Goal: Information Seeking & Learning: Learn about a topic

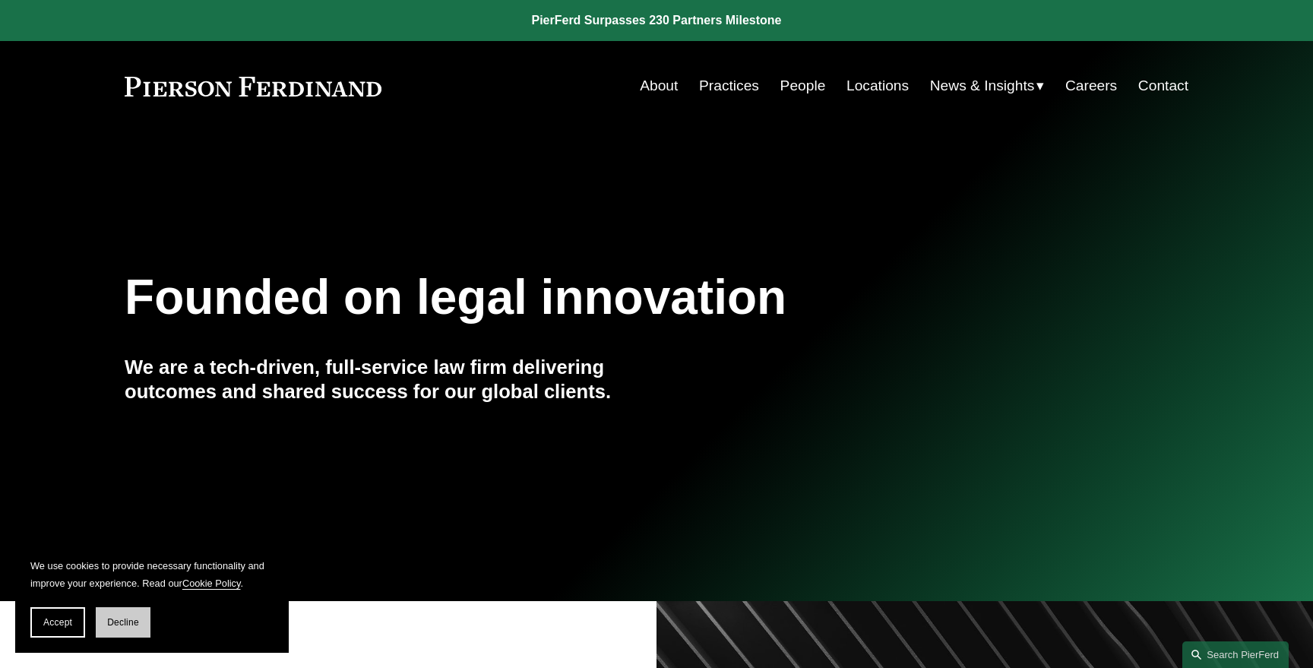
click at [112, 633] on button "Decline" at bounding box center [123, 622] width 55 height 30
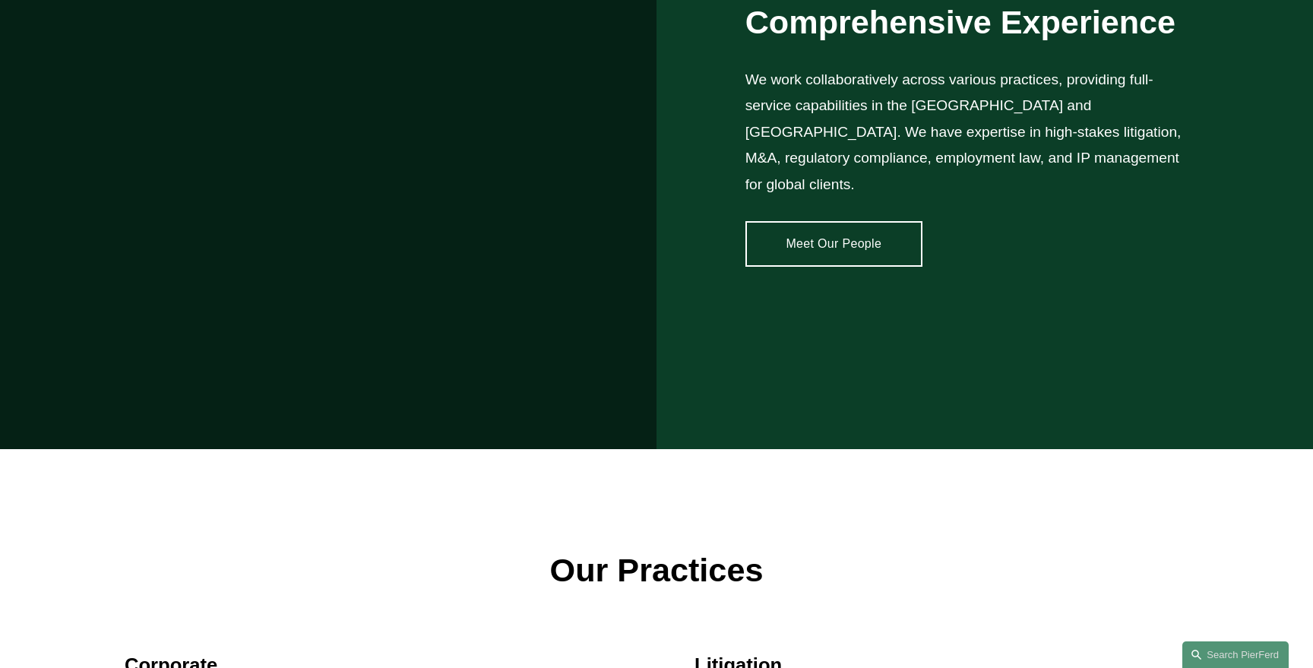
scroll to position [1373, 0]
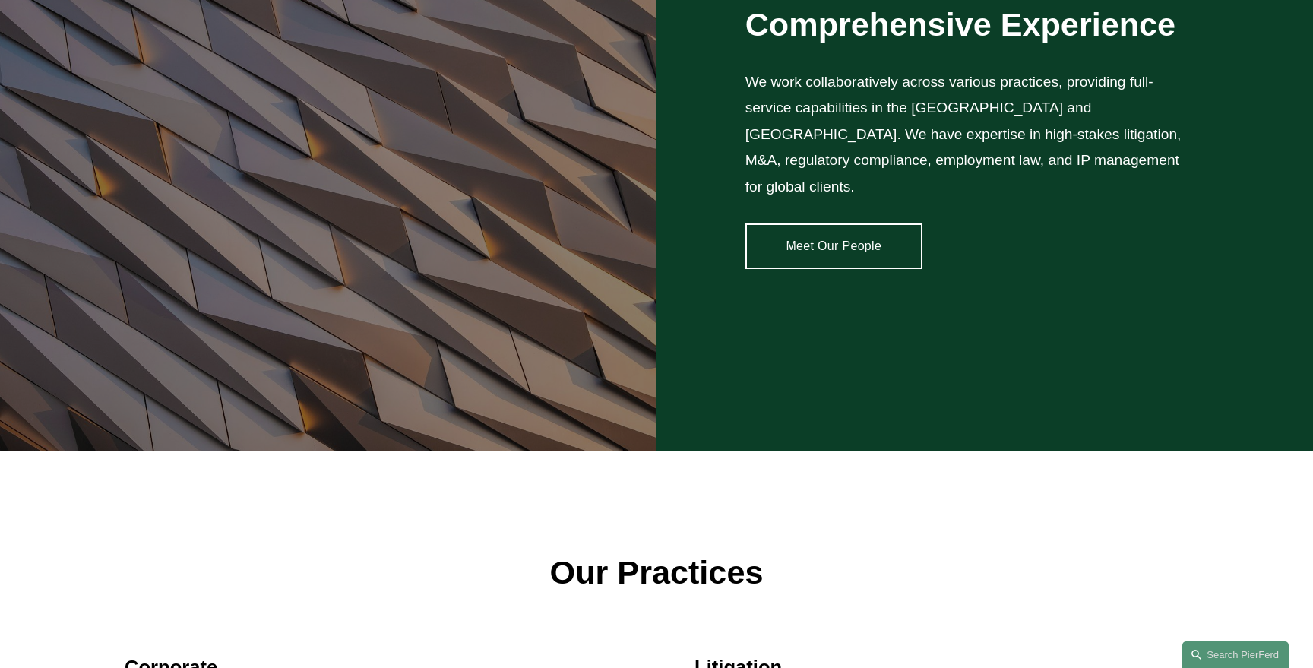
click at [832, 240] on link "Meet Our People" at bounding box center [833, 246] width 177 height 46
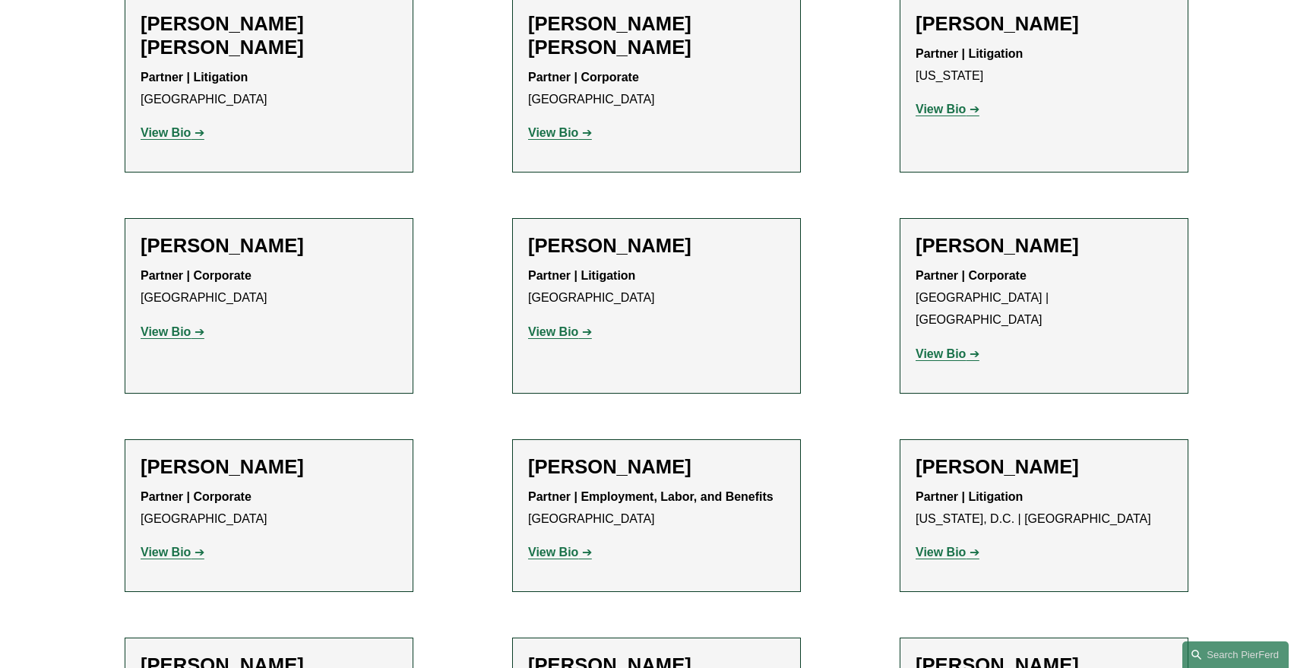
scroll to position [10863, 0]
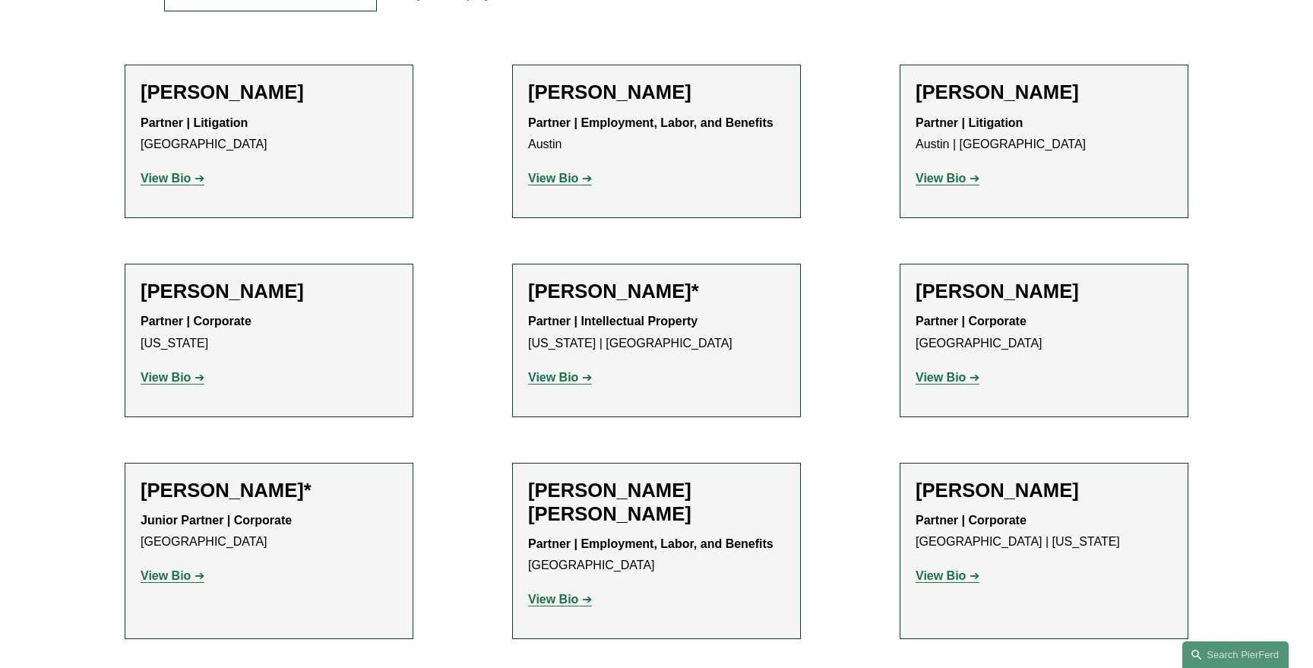
scroll to position [615, 0]
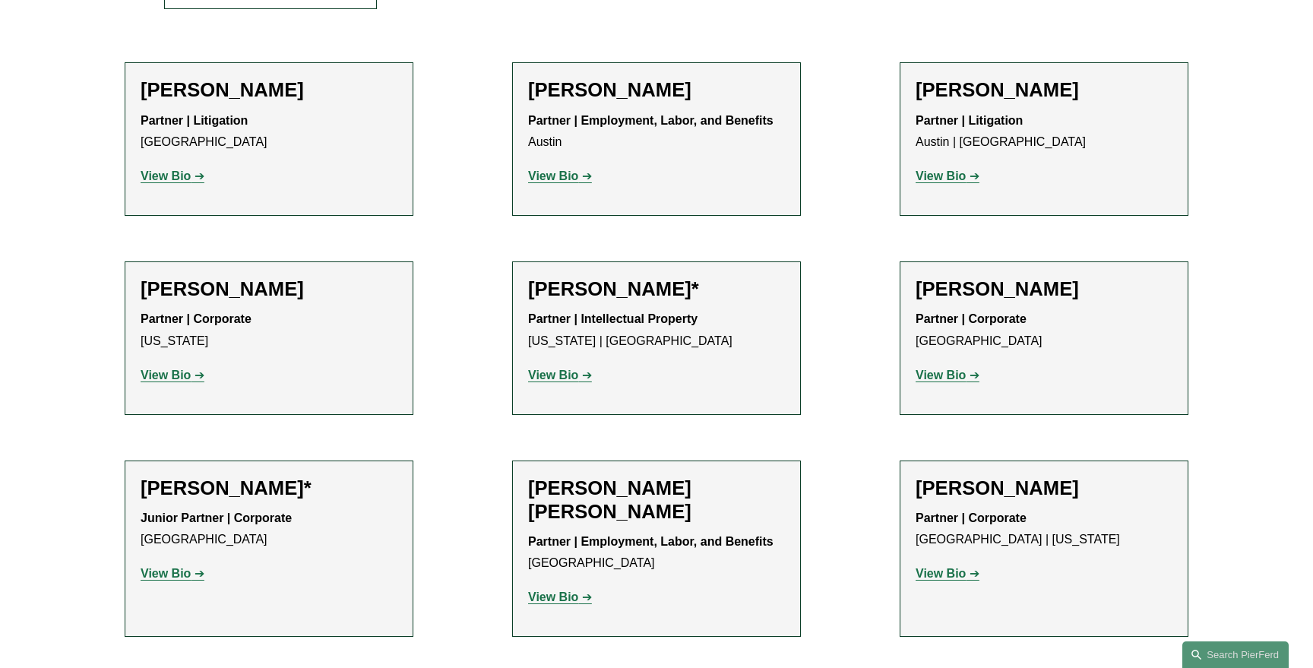
click at [550, 381] on strong "View Bio" at bounding box center [553, 374] width 50 height 13
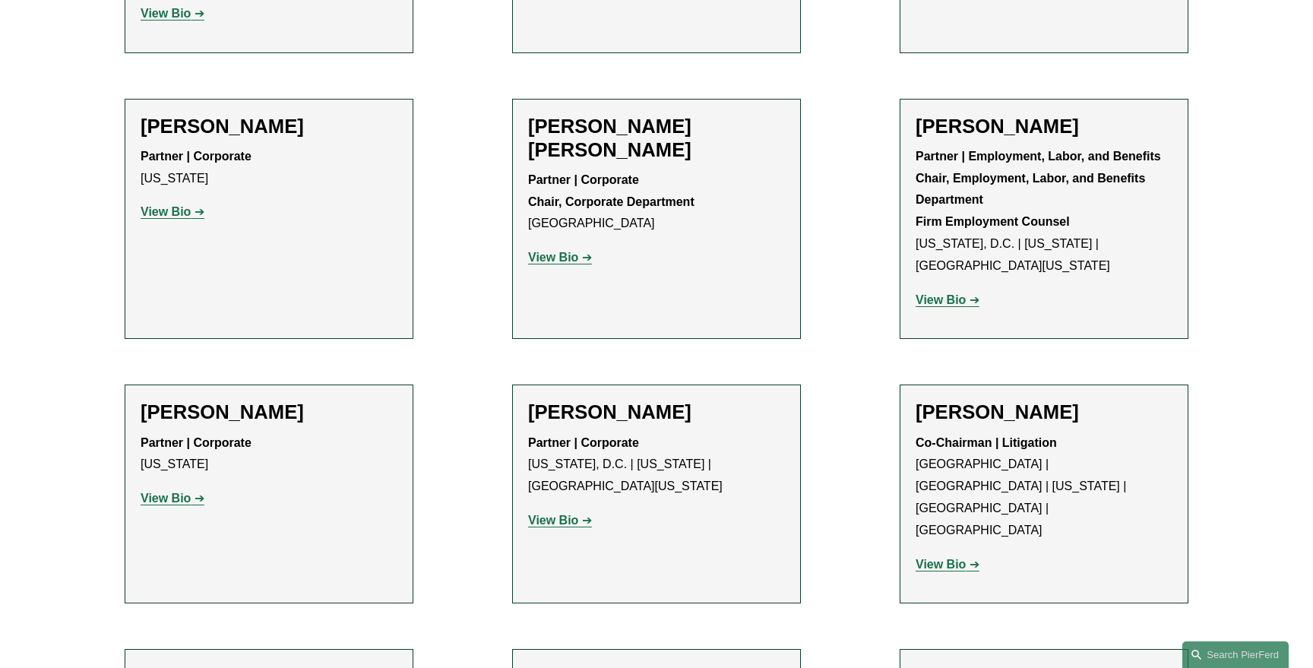
scroll to position [5642, 0]
click at [943, 557] on strong "View Bio" at bounding box center [940, 563] width 50 height 13
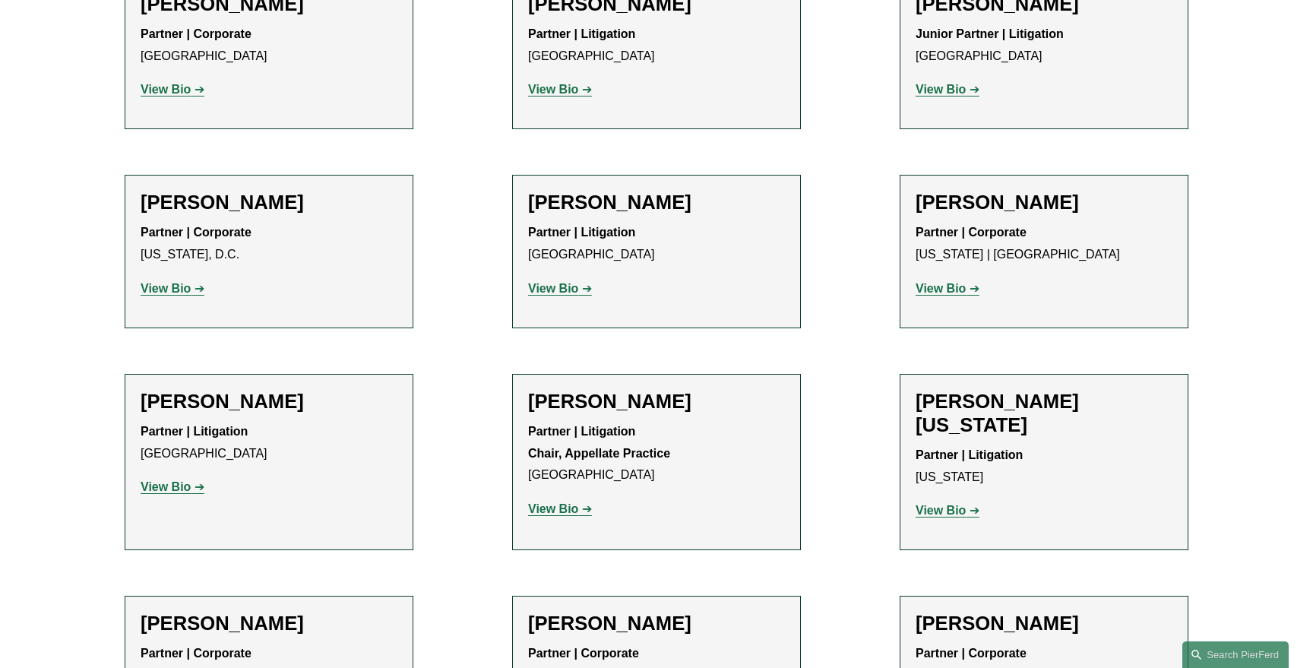
scroll to position [17683, 0]
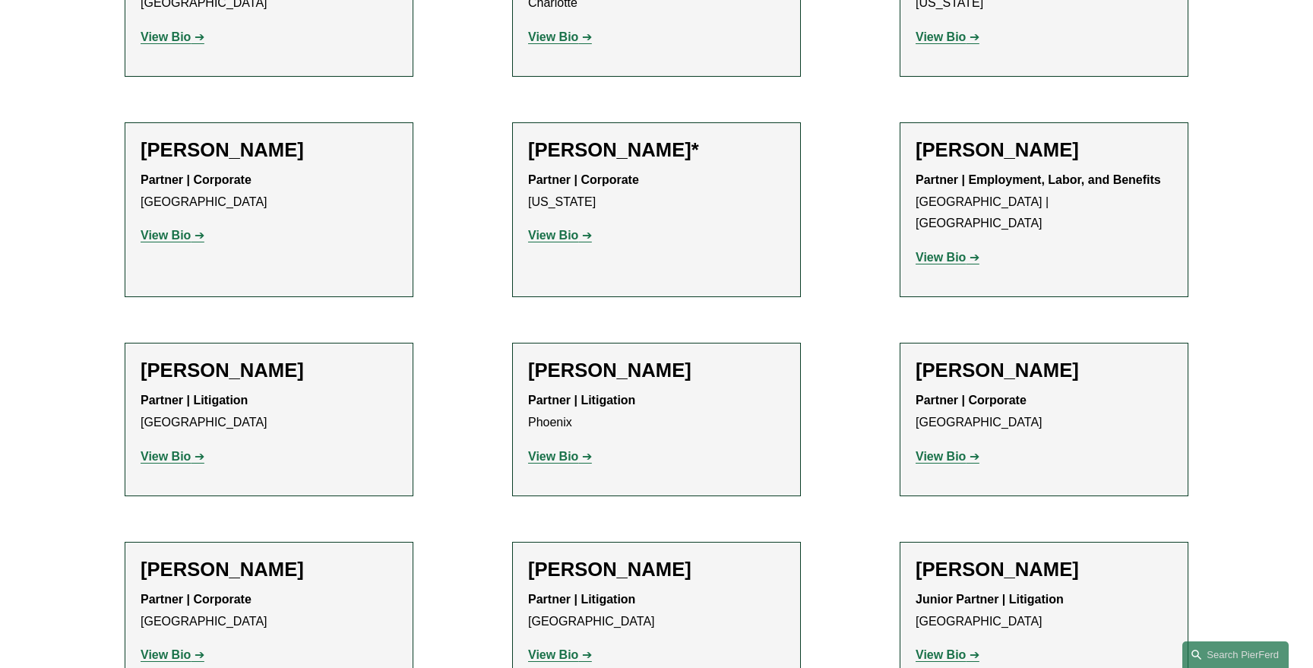
scroll to position [17158, 0]
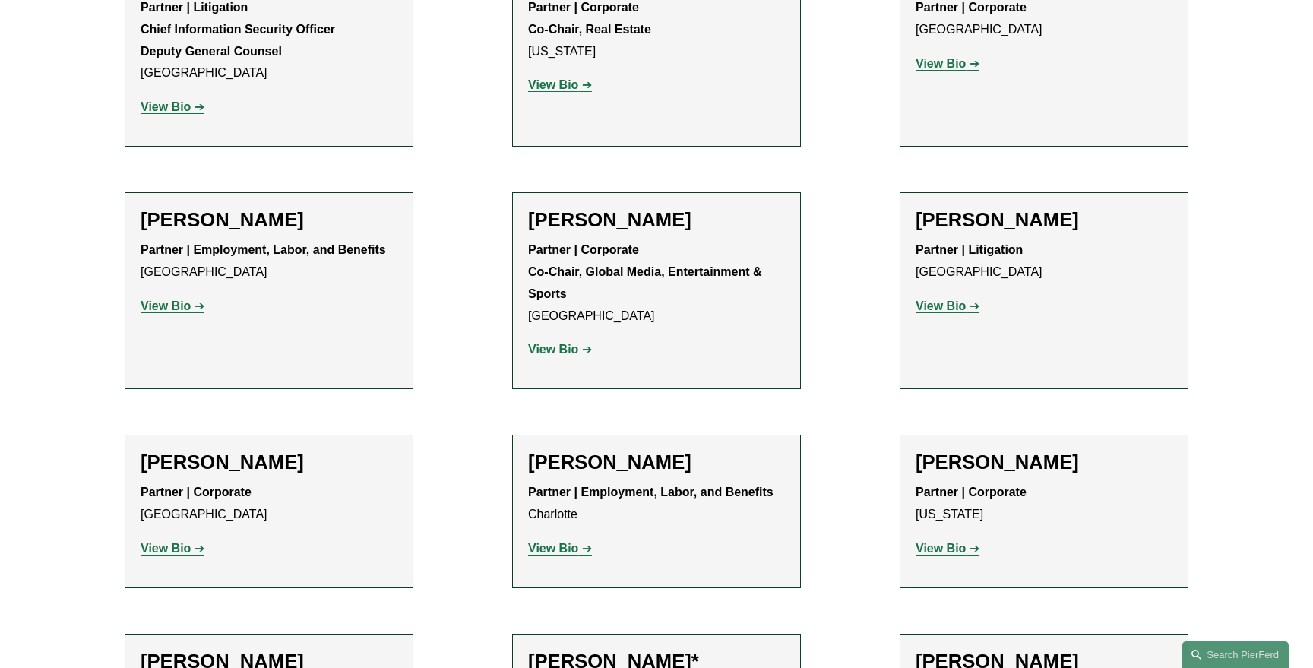
scroll to position [16530, 0]
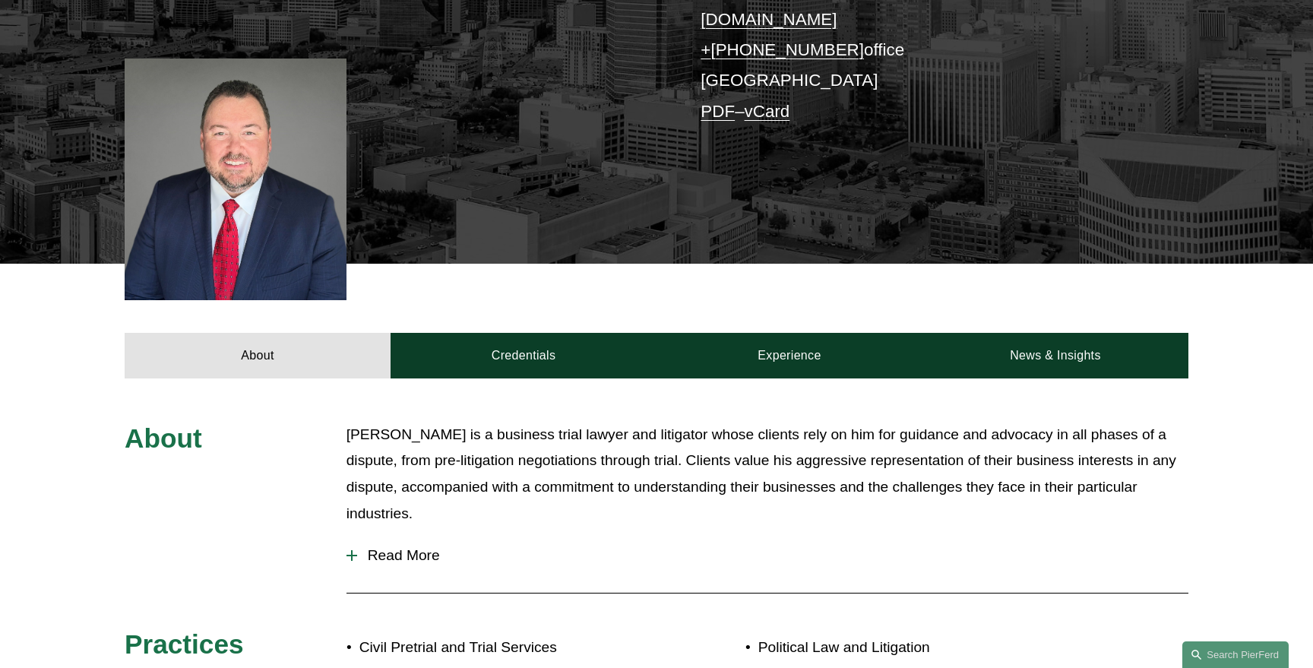
scroll to position [354, 0]
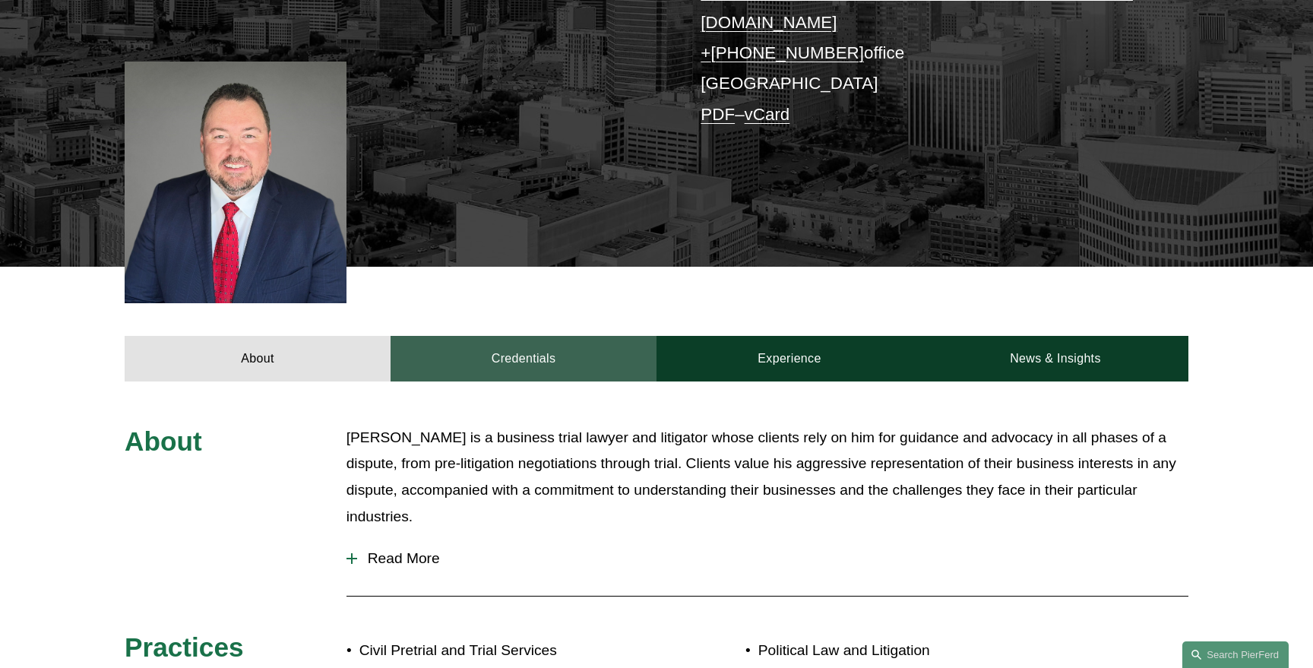
click at [527, 350] on link "Credentials" at bounding box center [523, 359] width 266 height 46
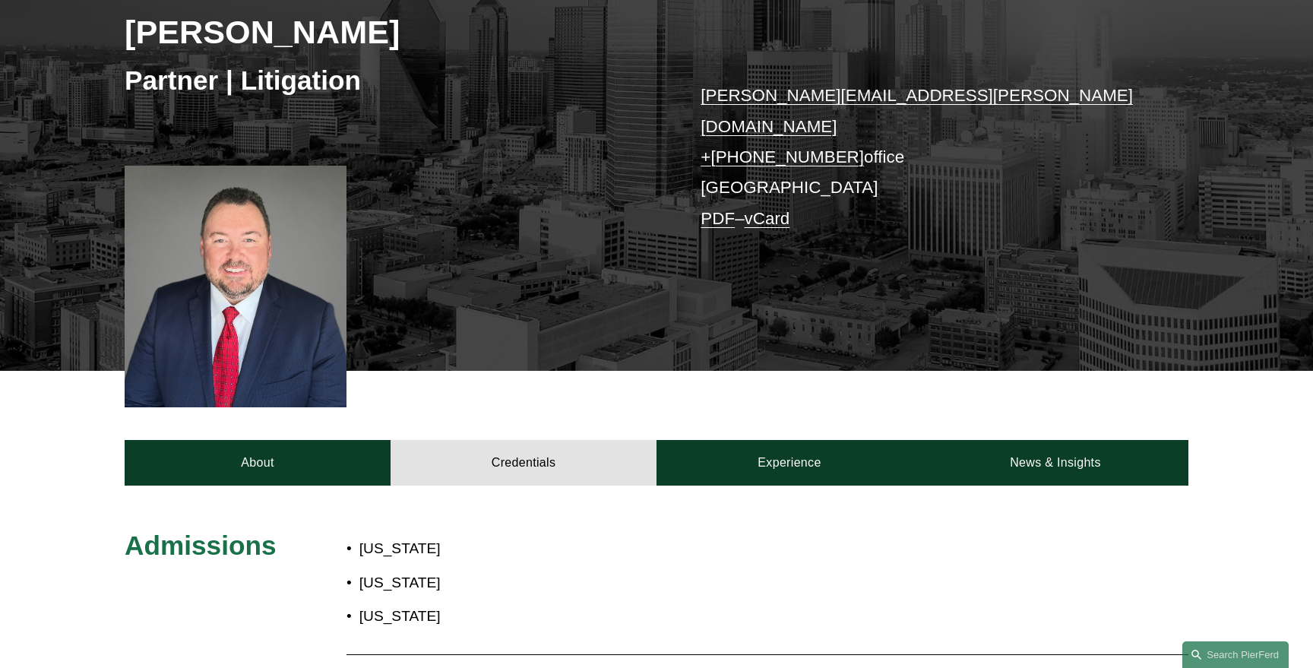
scroll to position [0, 0]
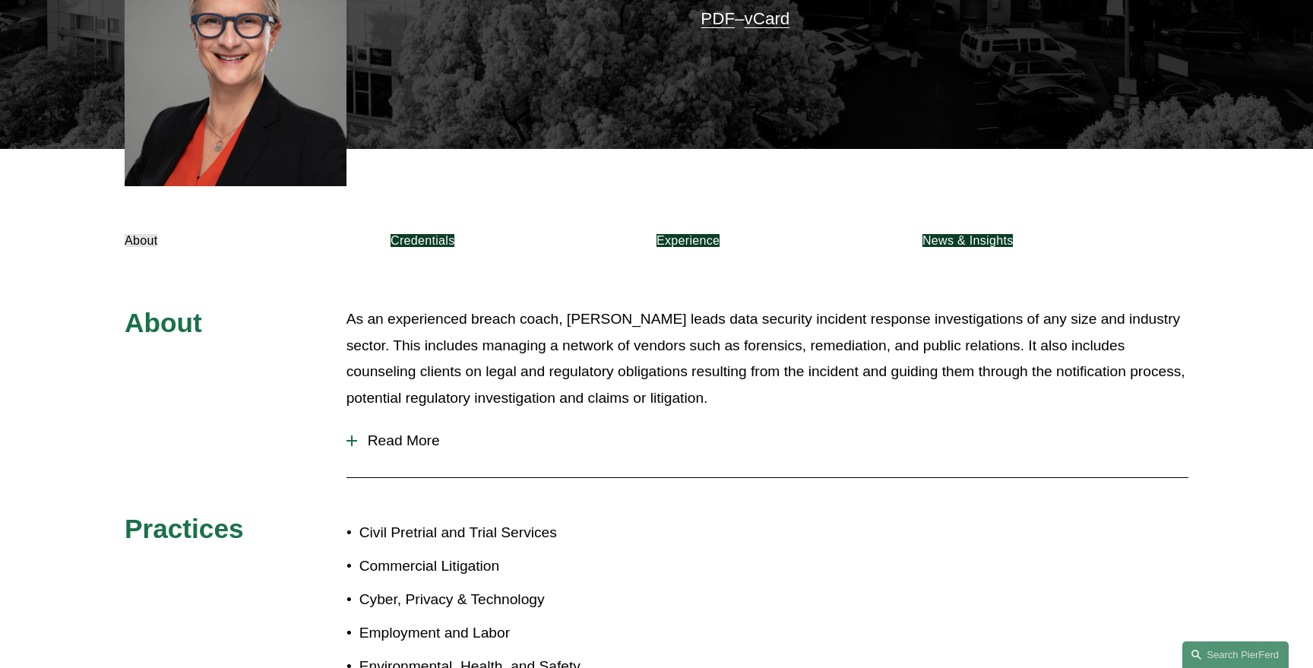
scroll to position [485, 0]
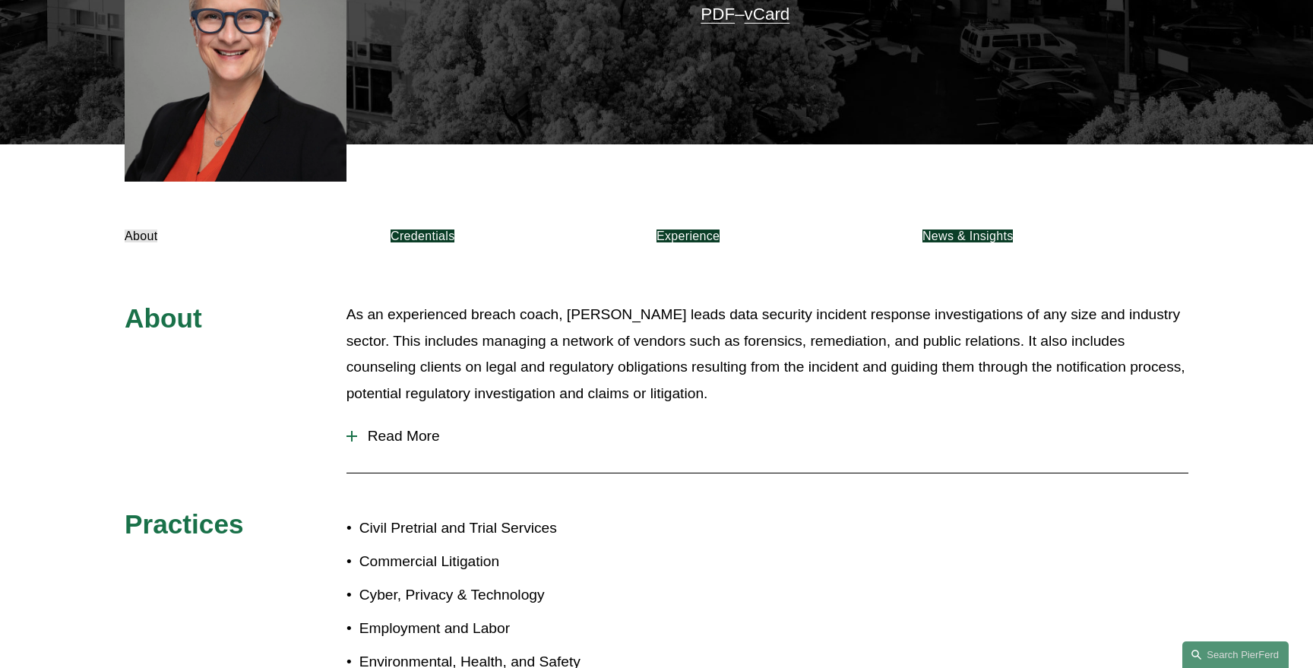
click at [454, 229] on link "Credentials" at bounding box center [422, 235] width 64 height 13
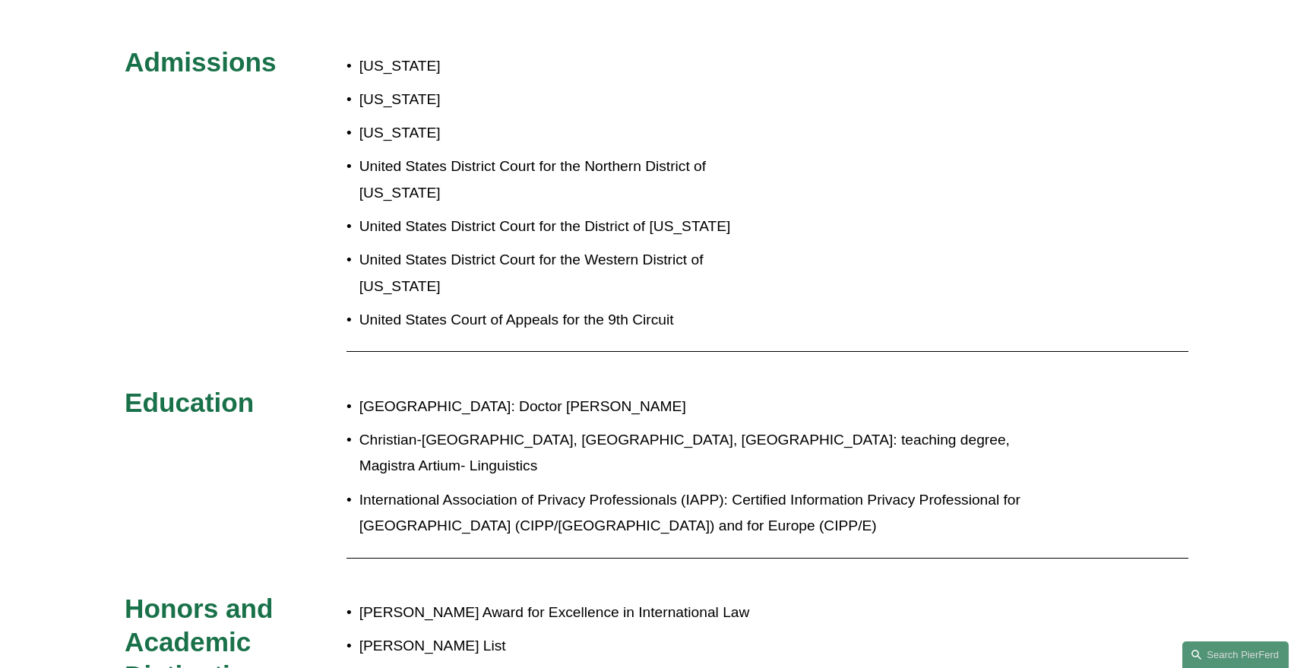
scroll to position [748, 0]
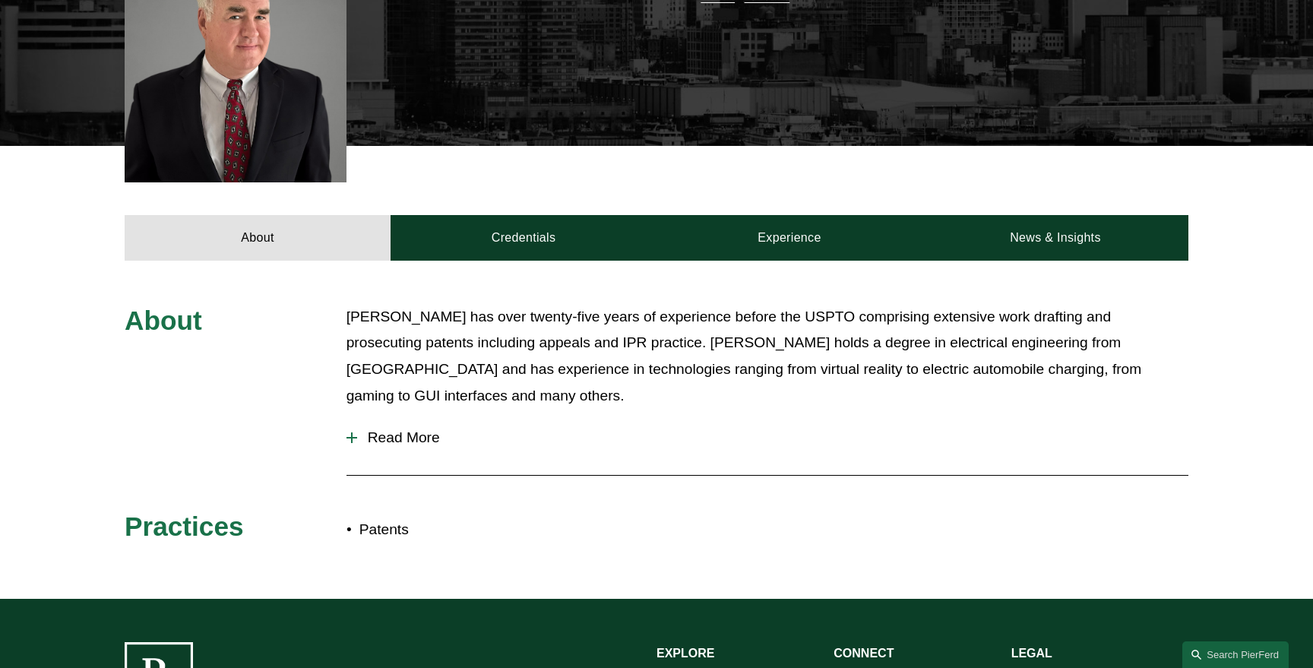
scroll to position [478, 0]
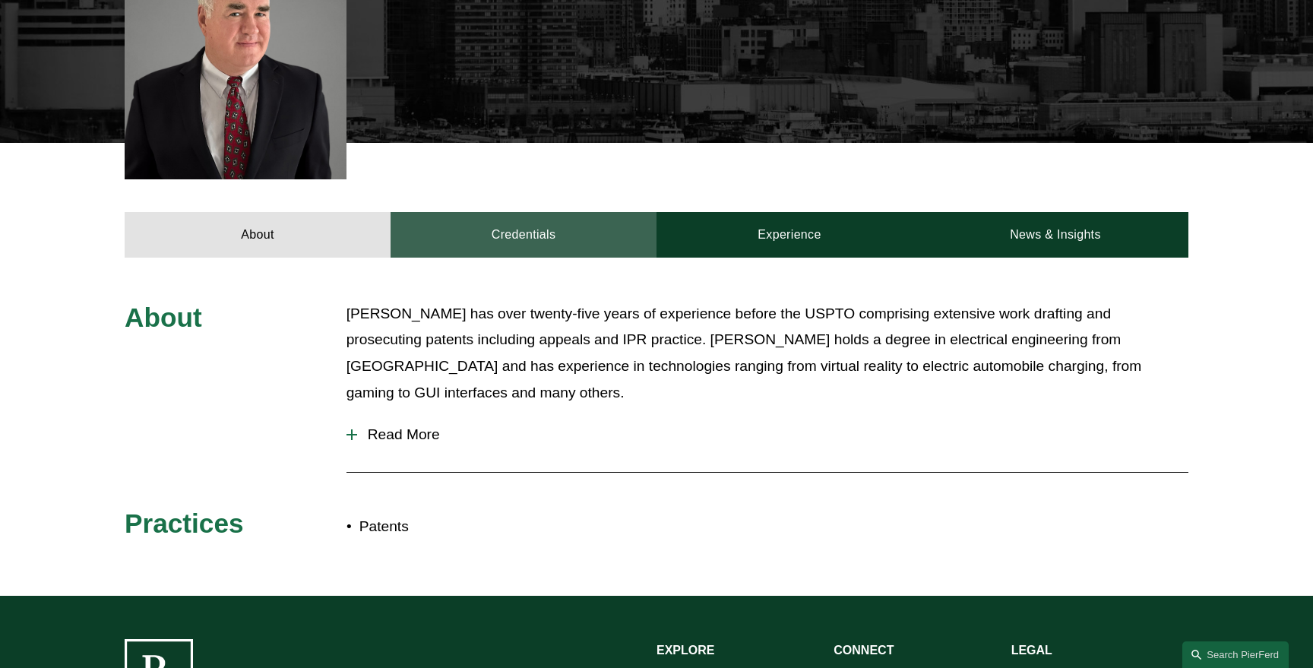
click at [518, 217] on link "Credentials" at bounding box center [523, 235] width 266 height 46
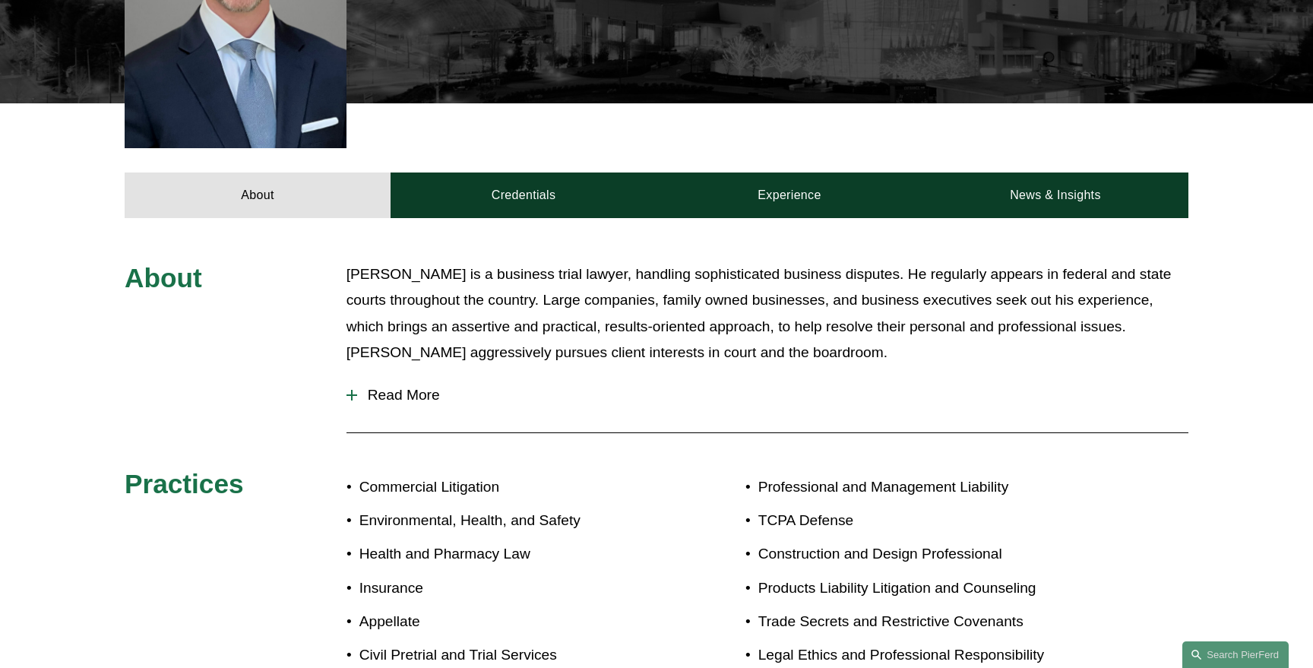
scroll to position [587, 0]
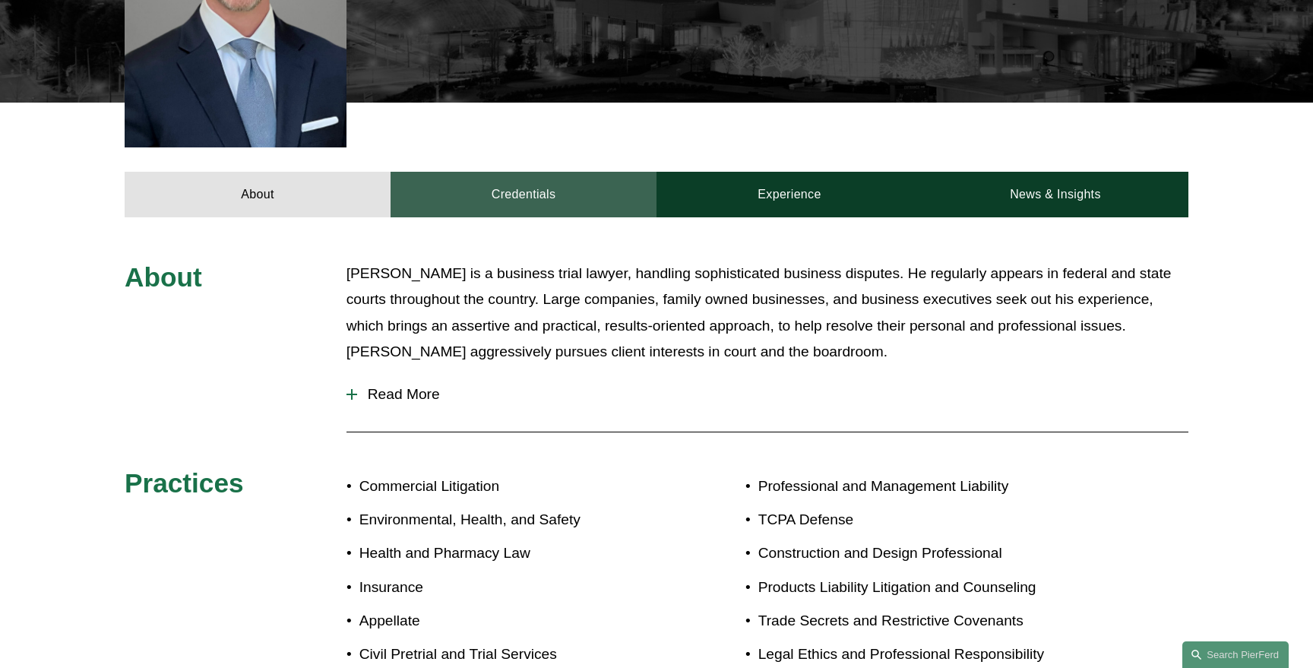
click at [520, 172] on link "Credentials" at bounding box center [523, 195] width 266 height 46
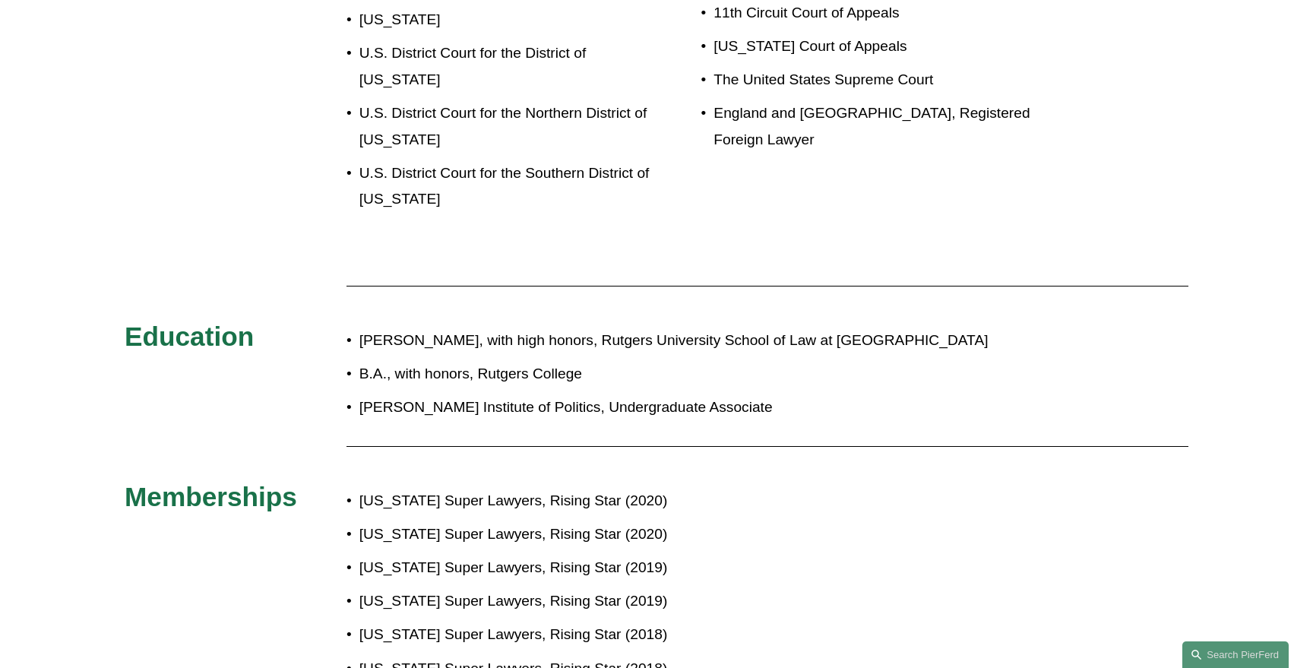
scroll to position [1055, 0]
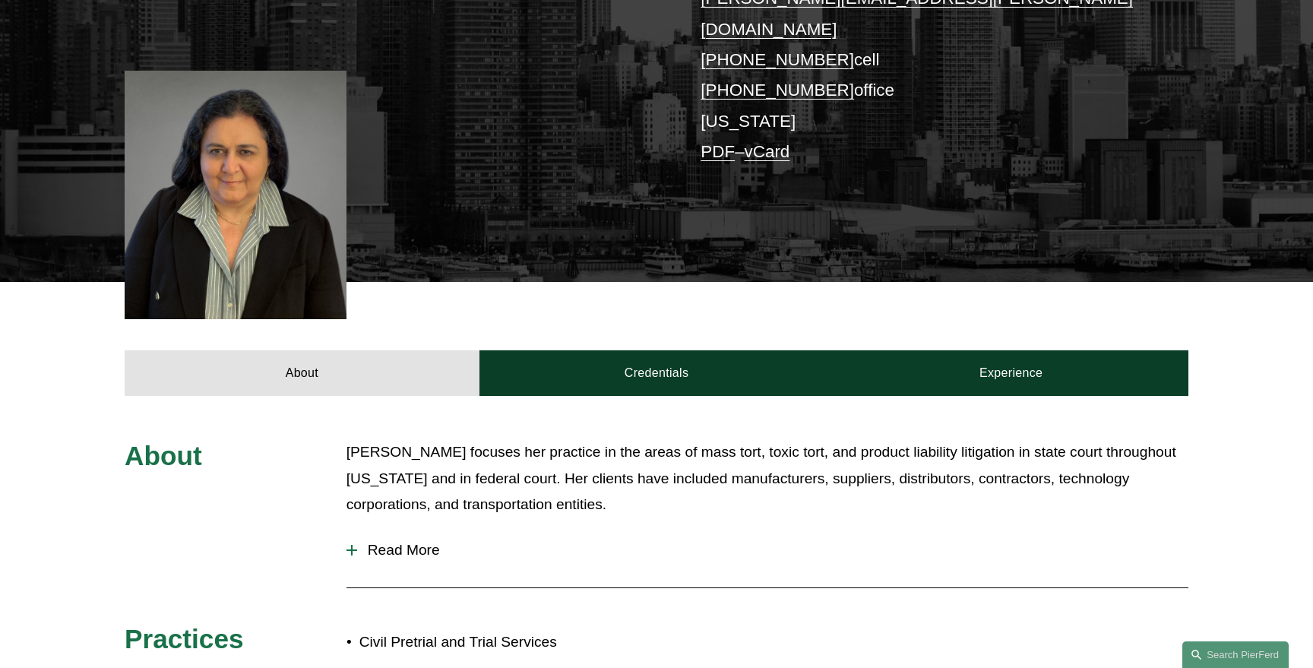
scroll to position [369, 0]
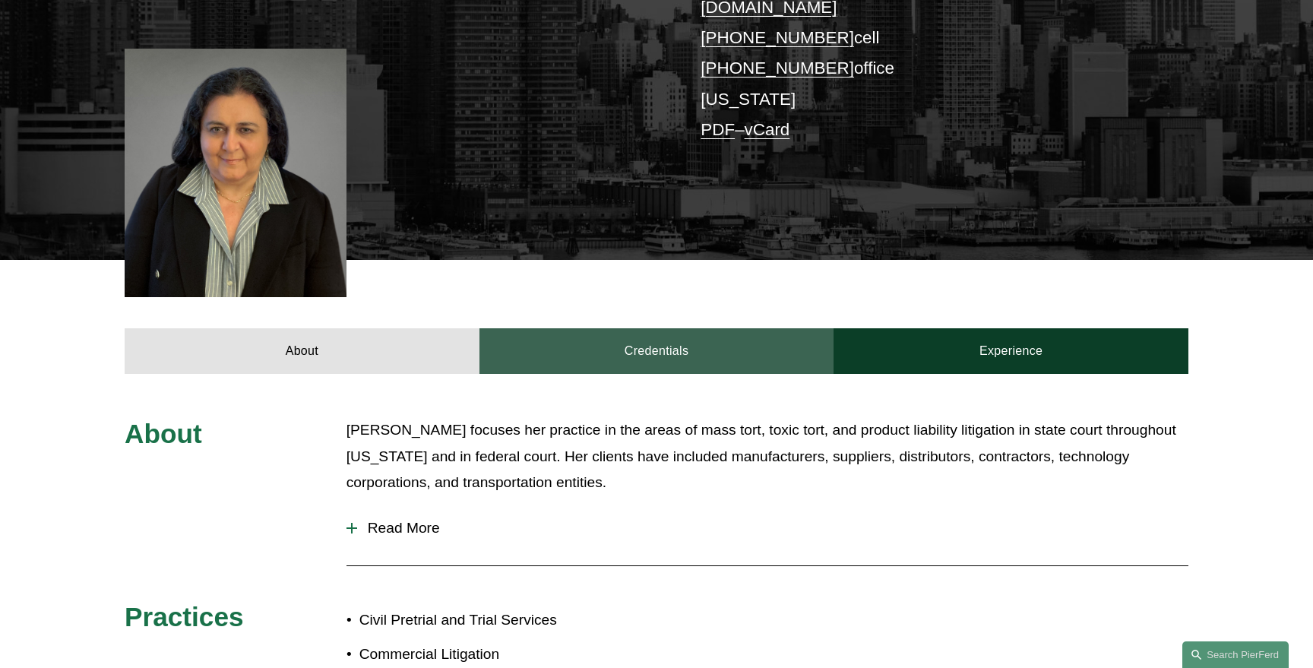
click at [628, 328] on link "Credentials" at bounding box center [656, 351] width 355 height 46
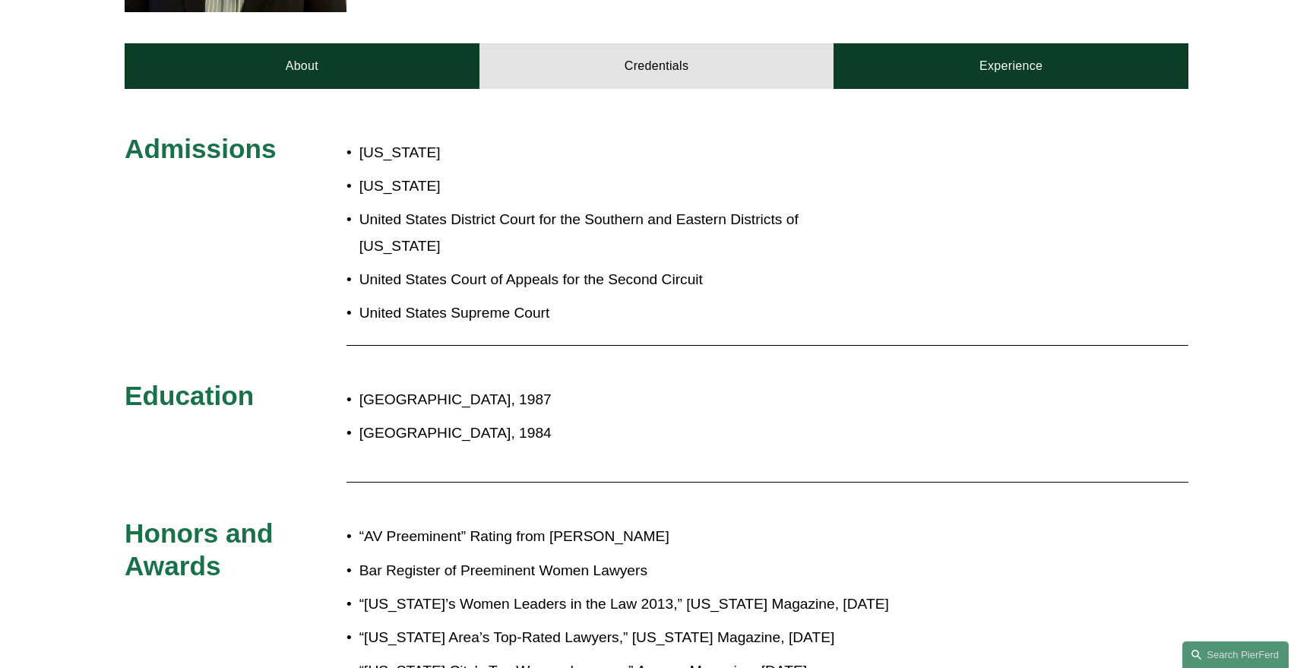
scroll to position [676, 0]
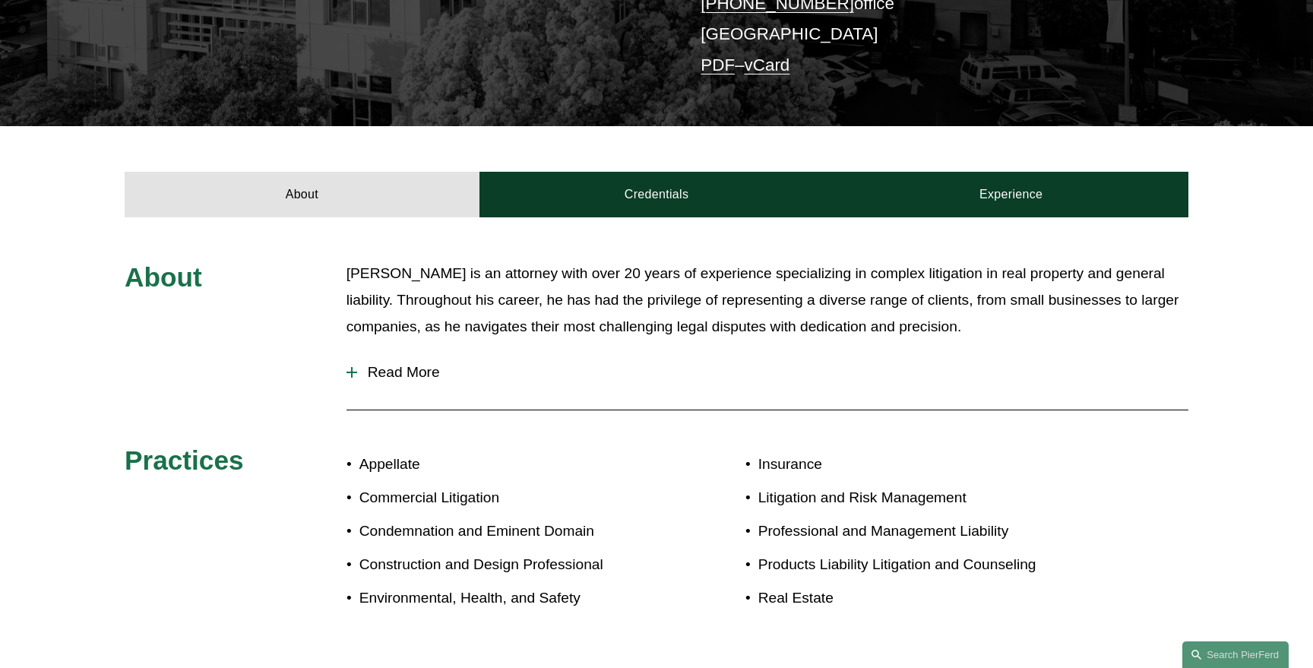
scroll to position [405, 0]
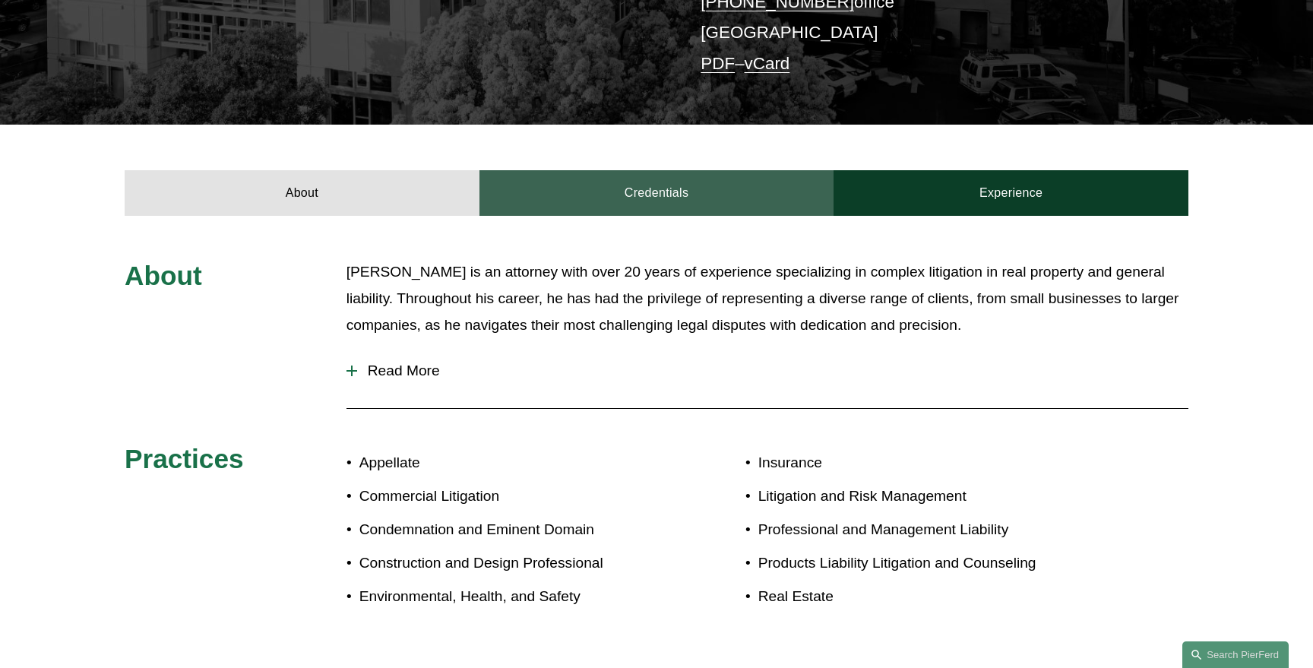
click at [644, 172] on link "Credentials" at bounding box center [656, 193] width 355 height 46
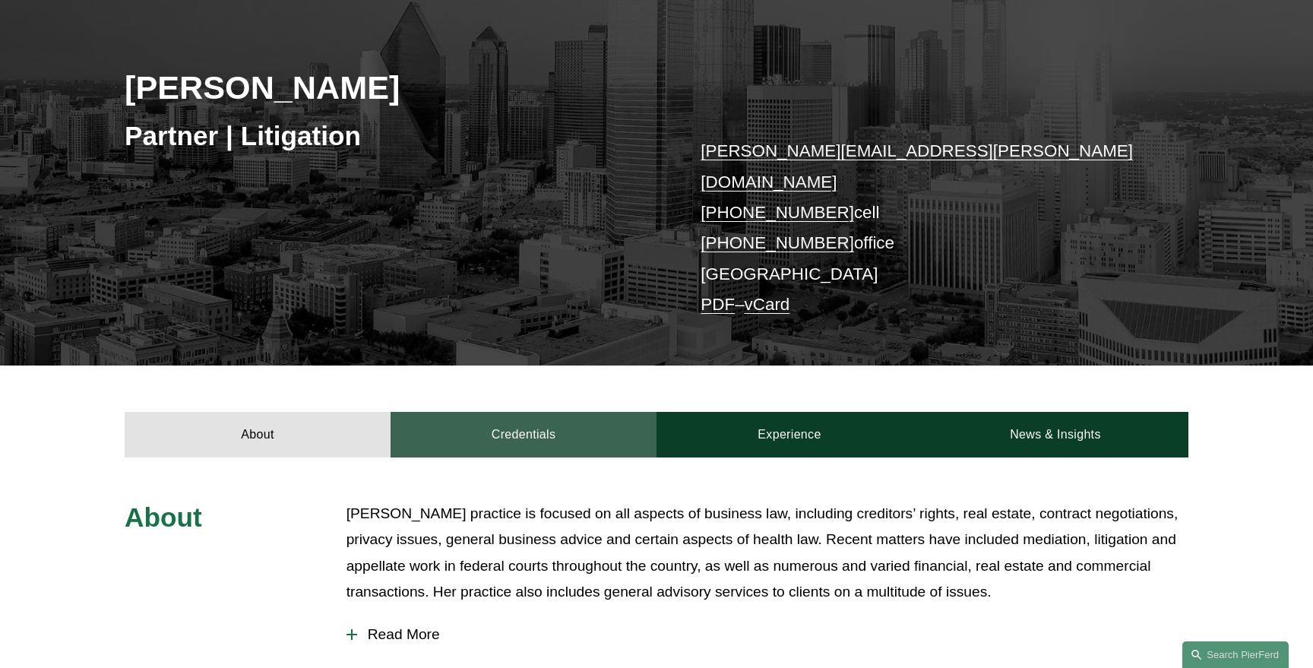
click at [523, 412] on link "Credentials" at bounding box center [523, 435] width 266 height 46
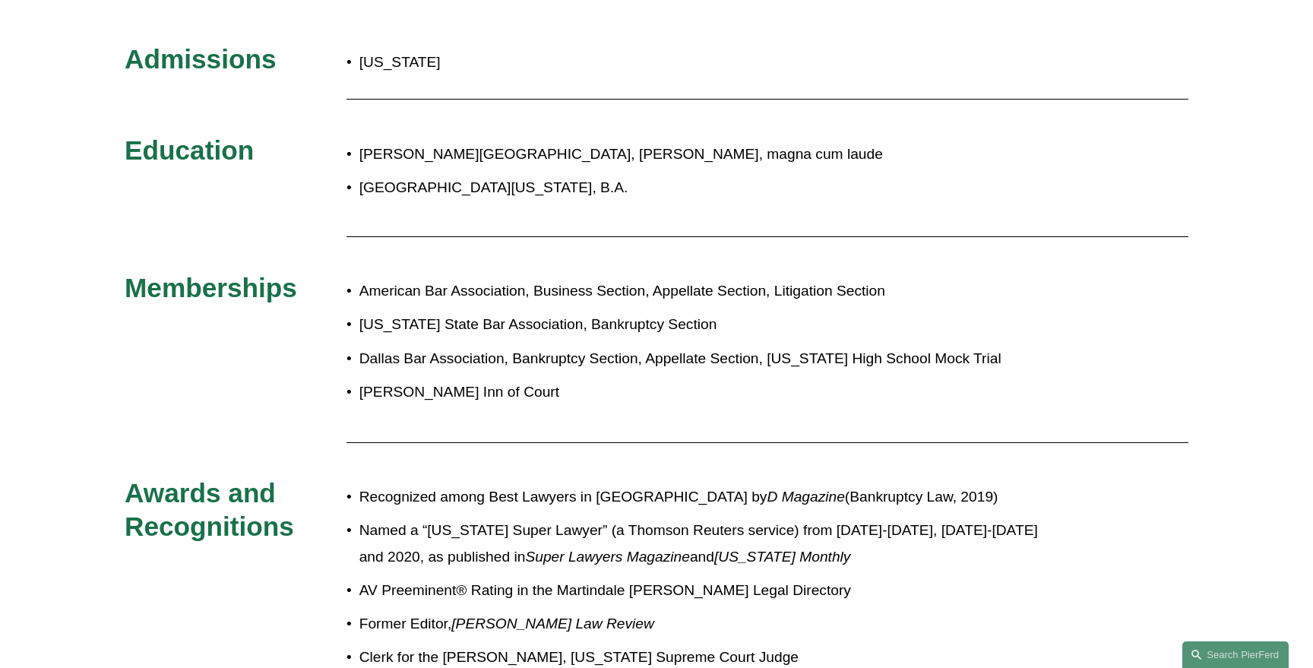
scroll to position [653, 0]
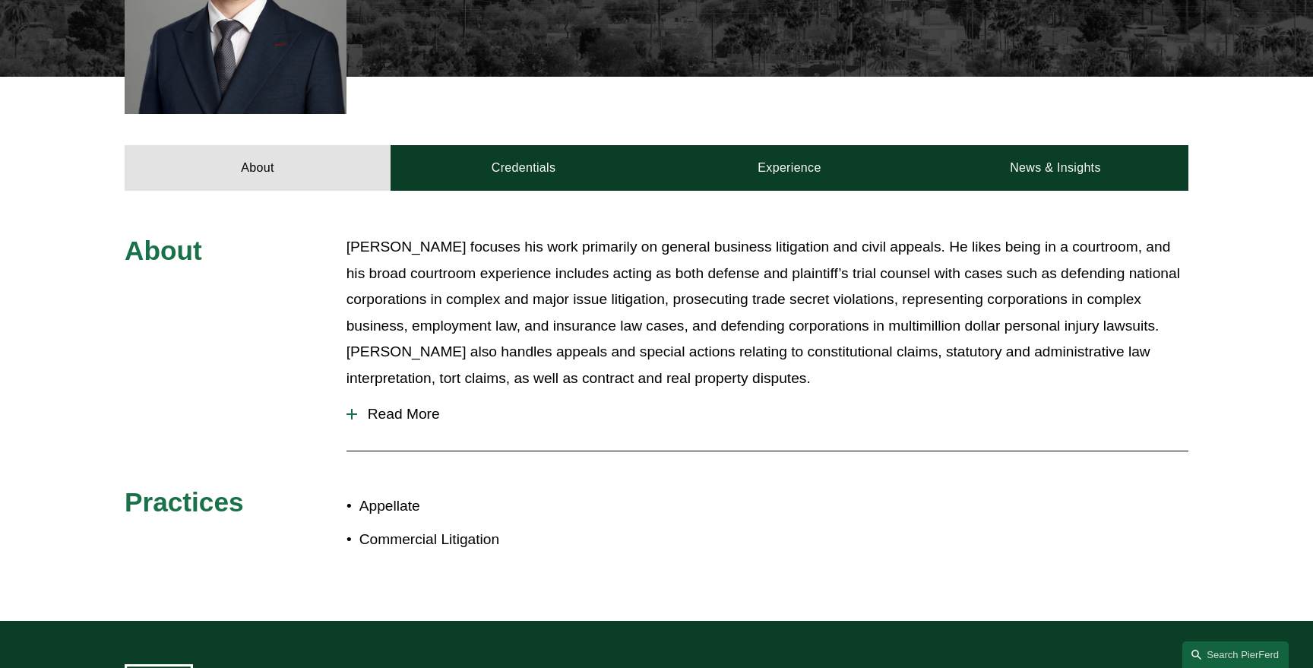
scroll to position [586, 0]
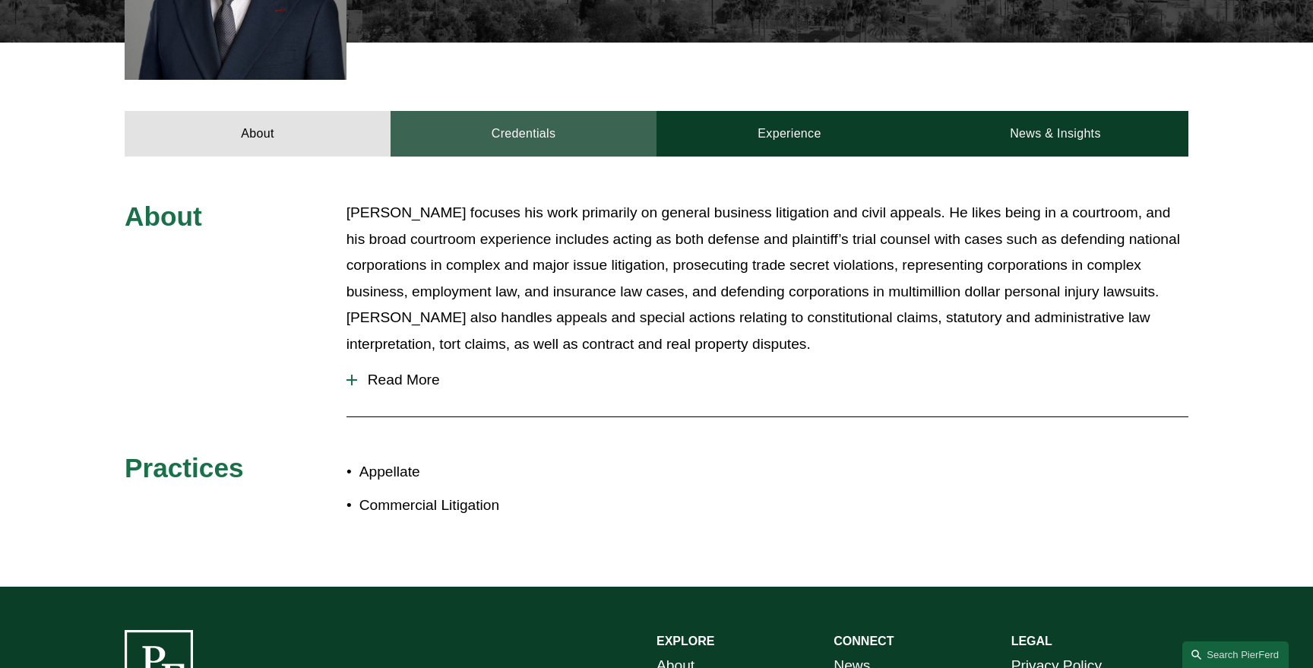
click at [515, 111] on link "Credentials" at bounding box center [523, 134] width 266 height 46
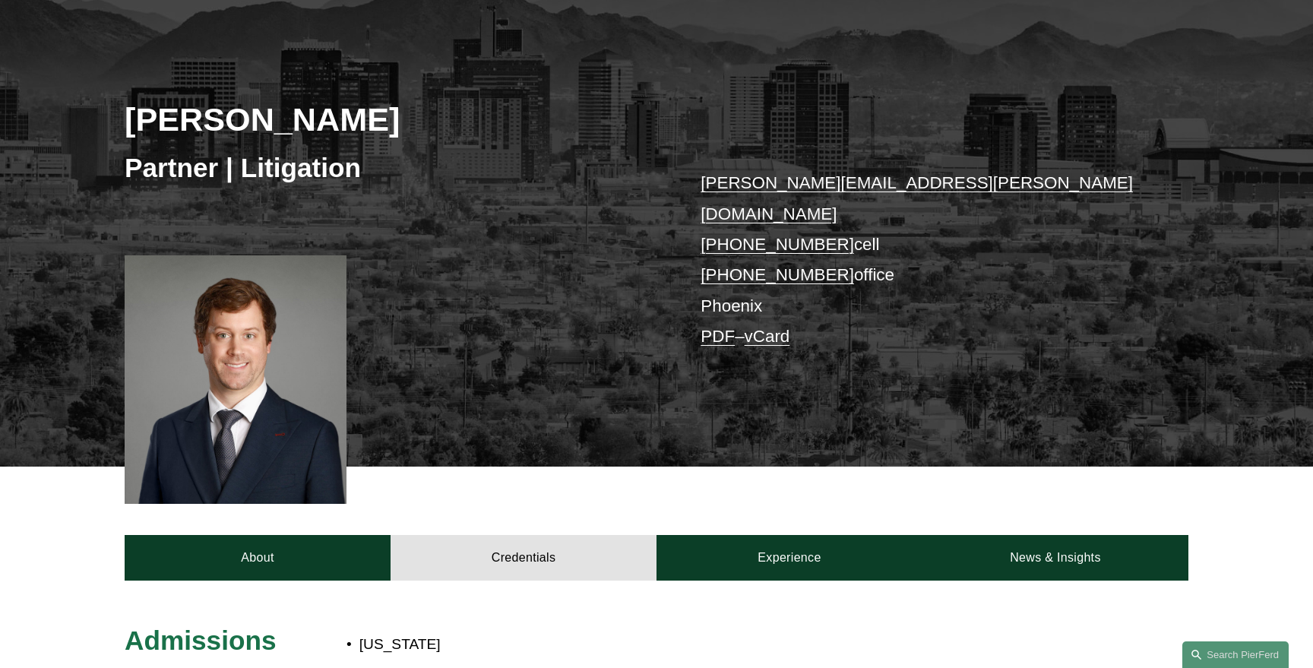
scroll to position [161, 0]
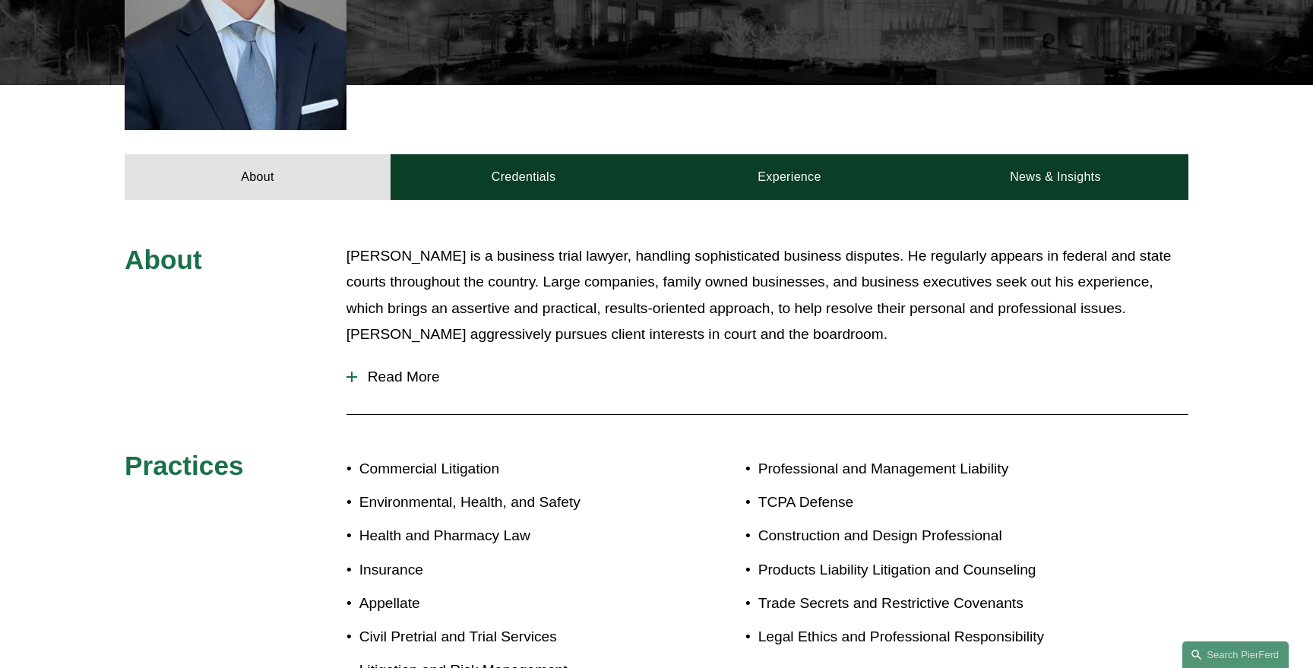
scroll to position [602, 0]
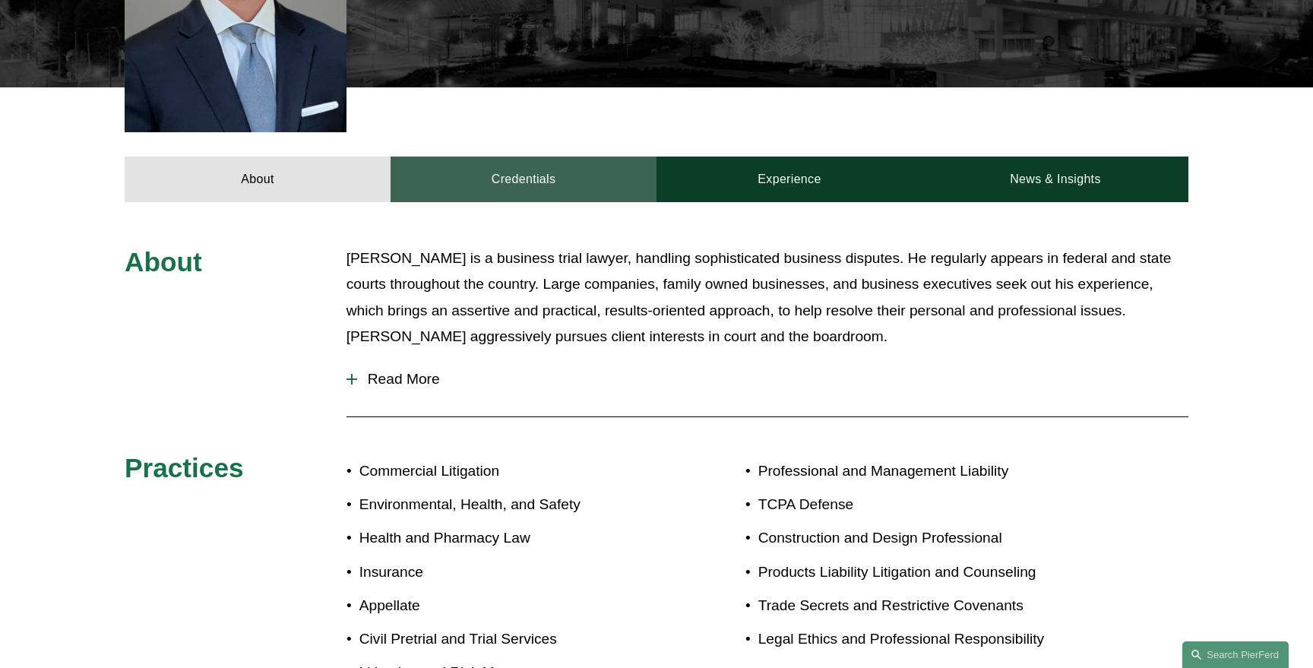
click at [528, 156] on link "Credentials" at bounding box center [523, 179] width 266 height 46
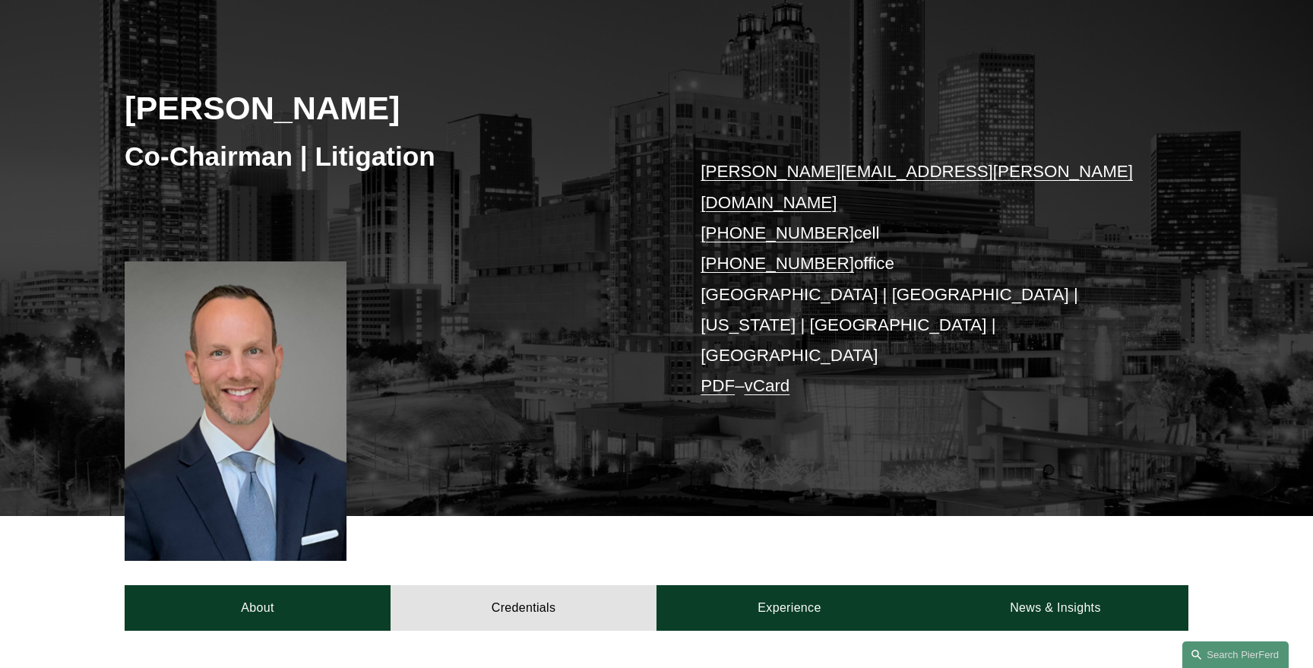
scroll to position [128, 0]
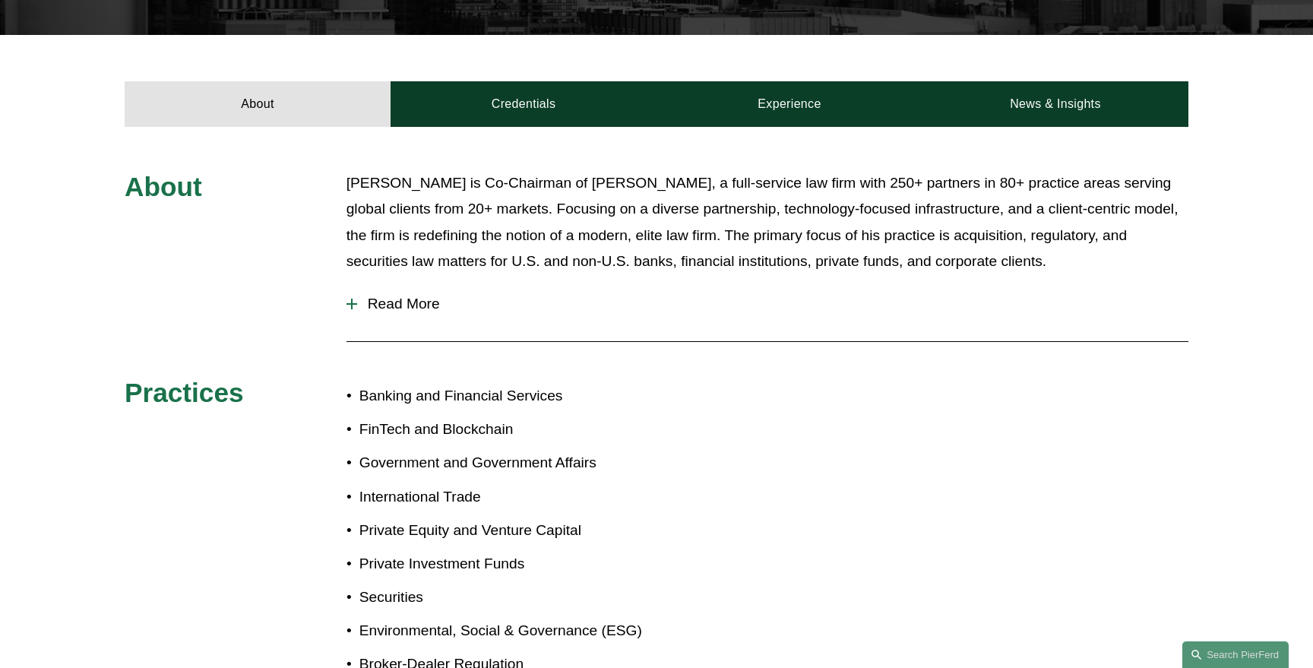
scroll to position [521, 0]
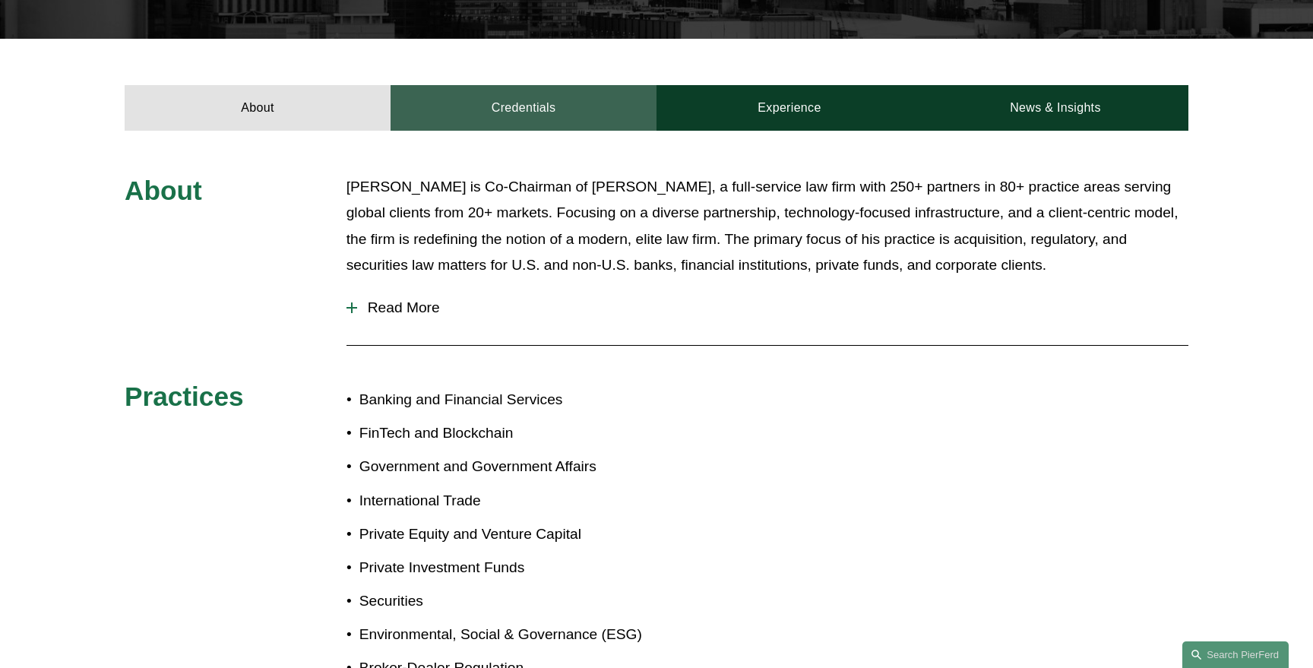
click at [530, 85] on link "Credentials" at bounding box center [523, 108] width 266 height 46
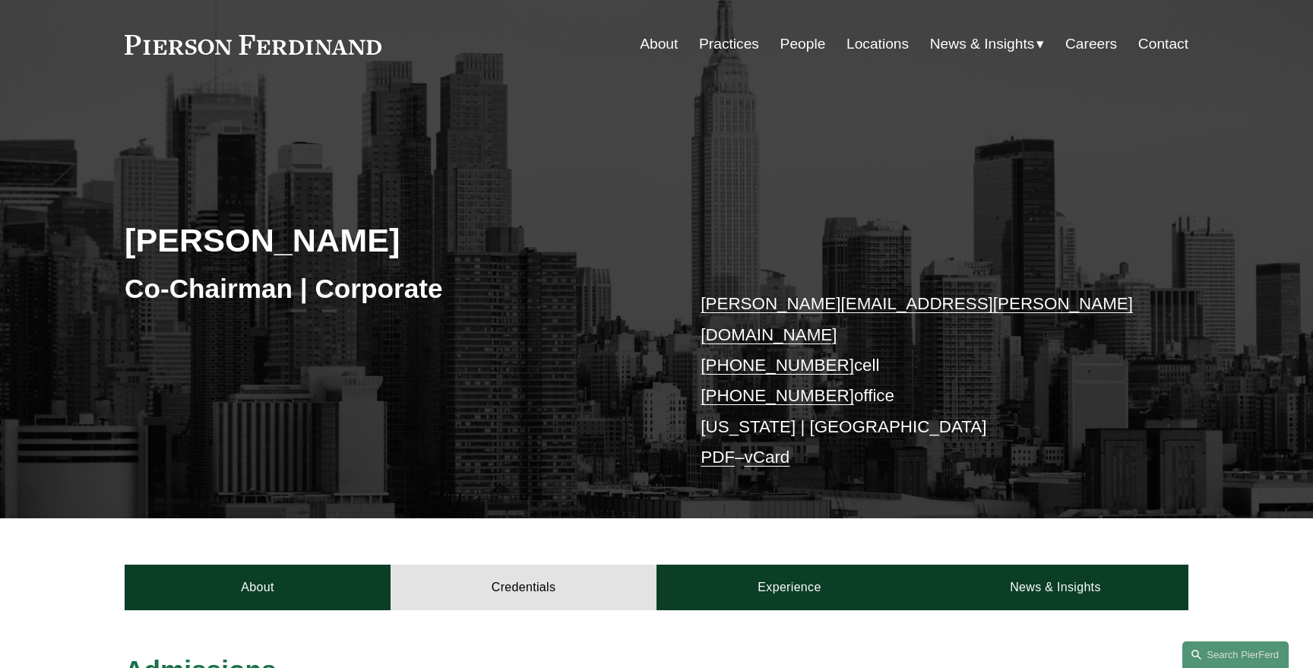
scroll to position [0, 0]
